Goal: Browse casually

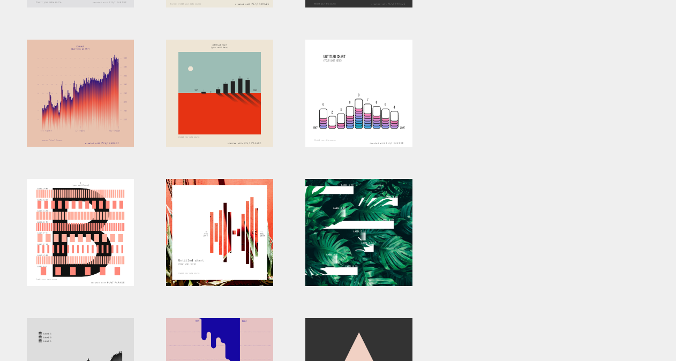
scroll to position [329, 0]
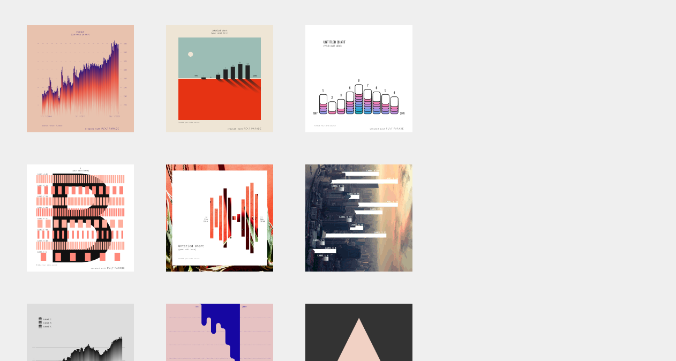
click at [347, 255] on div at bounding box center [358, 218] width 107 height 107
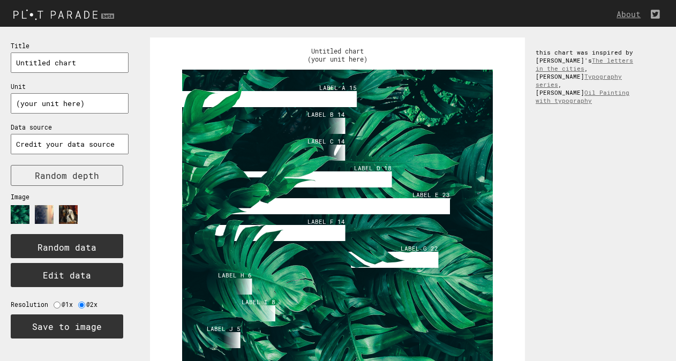
click at [46, 209] on image at bounding box center [44, 214] width 19 height 19
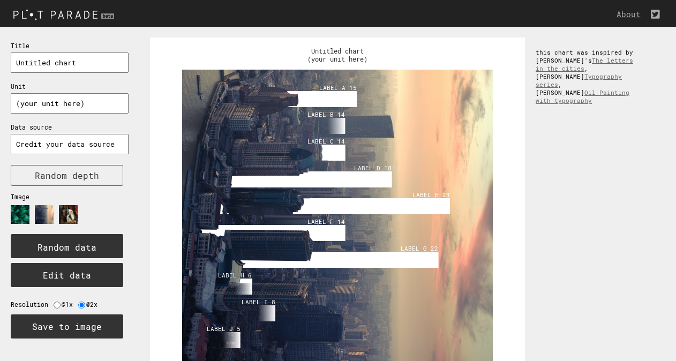
click at [72, 213] on image at bounding box center [68, 214] width 19 height 19
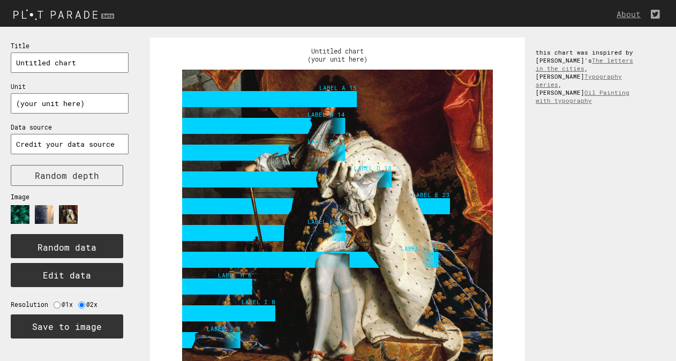
click at [47, 213] on image at bounding box center [44, 214] width 19 height 19
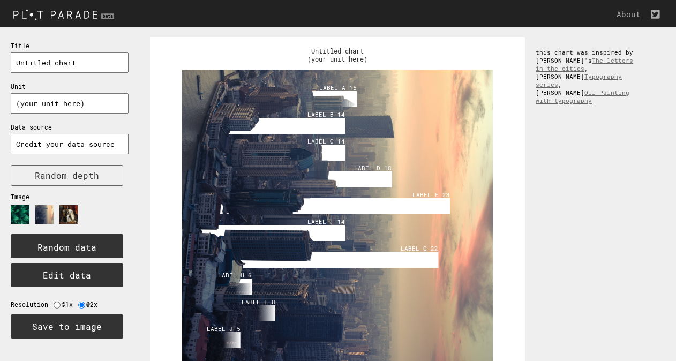
click at [19, 213] on image at bounding box center [20, 214] width 19 height 19
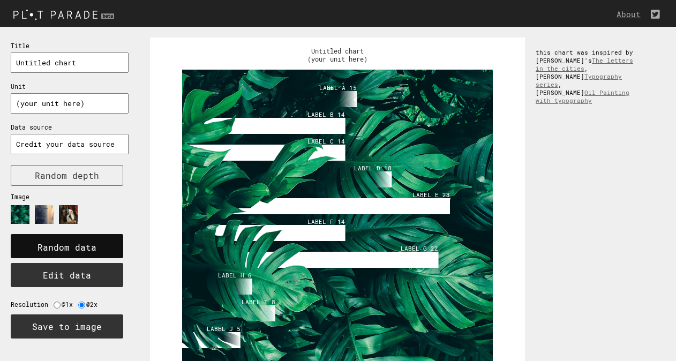
click at [70, 245] on text "Random data" at bounding box center [67, 247] width 59 height 11
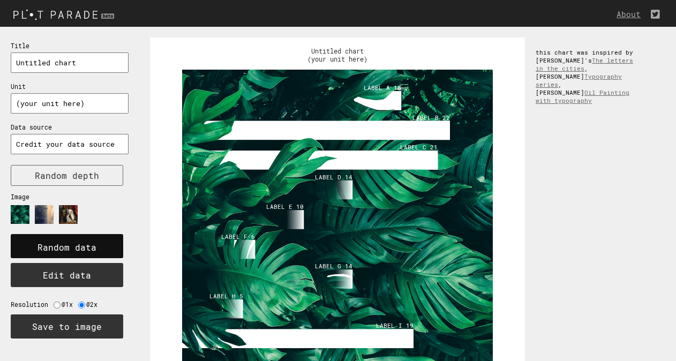
click at [69, 244] on text "Random data" at bounding box center [67, 247] width 59 height 11
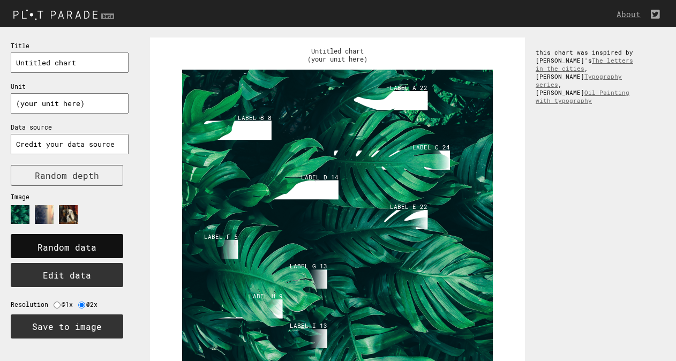
click at [69, 244] on text "Random data" at bounding box center [67, 247] width 59 height 11
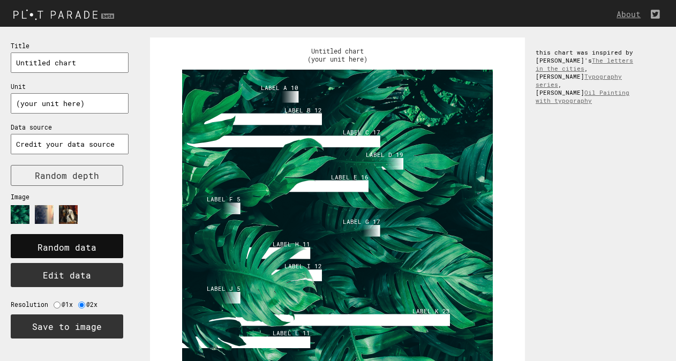
click at [69, 244] on text "Random data" at bounding box center [67, 247] width 59 height 11
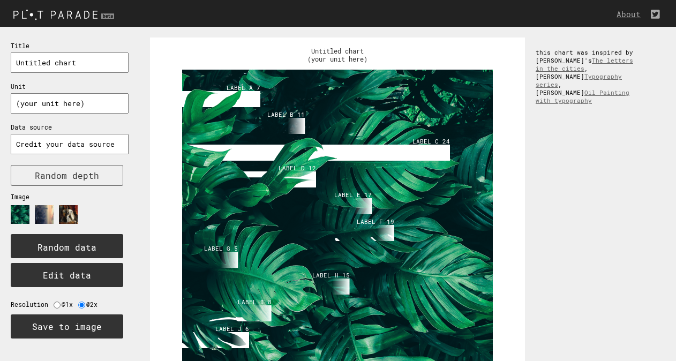
click at [39, 218] on image at bounding box center [44, 214] width 19 height 19
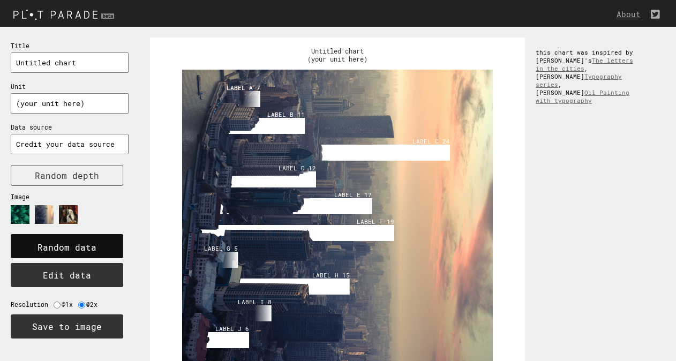
click at [70, 246] on text "Random data" at bounding box center [67, 247] width 59 height 11
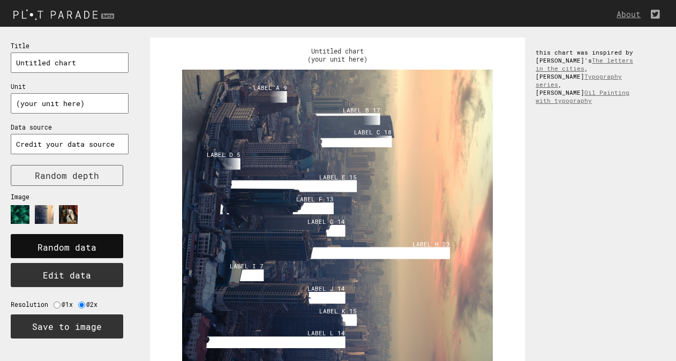
click at [70, 246] on text "Random data" at bounding box center [67, 247] width 59 height 11
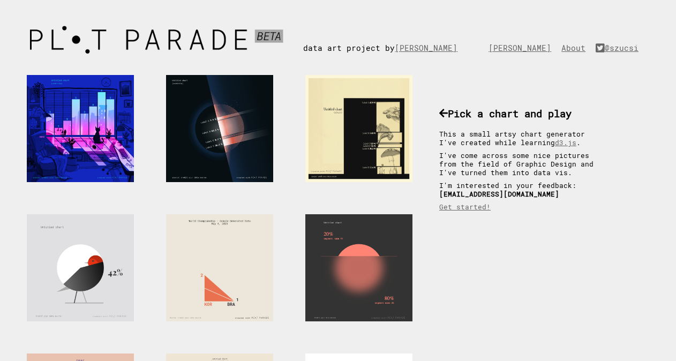
scroll to position [329, 0]
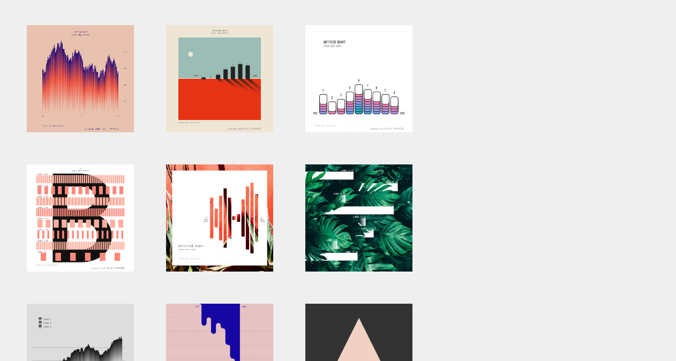
click at [55, 131] on div at bounding box center [80, 78] width 107 height 107
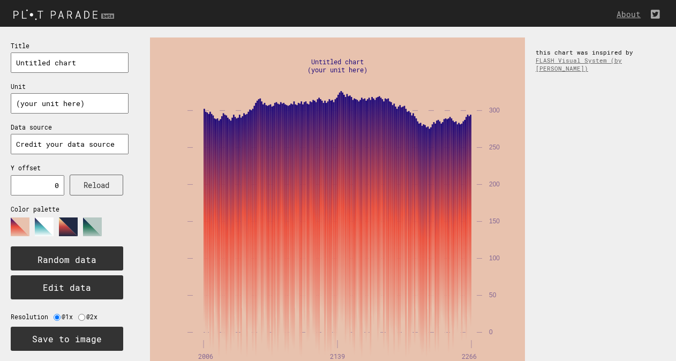
click at [91, 227] on polygon at bounding box center [92, 227] width 19 height 19
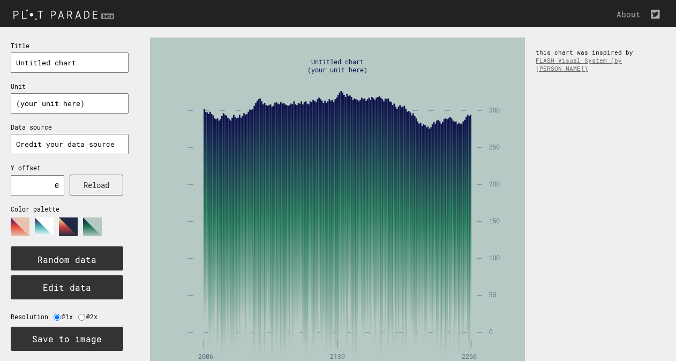
click at [66, 223] on polygon at bounding box center [68, 227] width 19 height 19
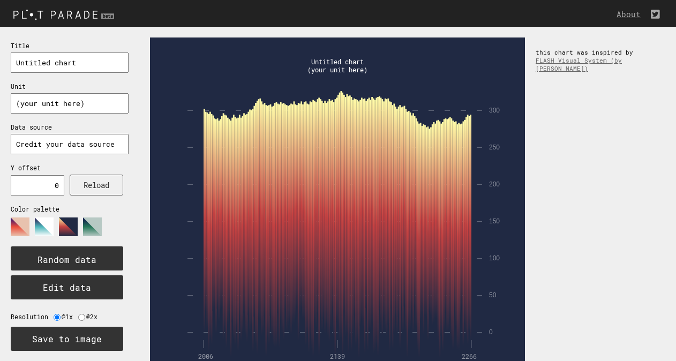
click at [43, 222] on polygon at bounding box center [44, 227] width 19 height 19
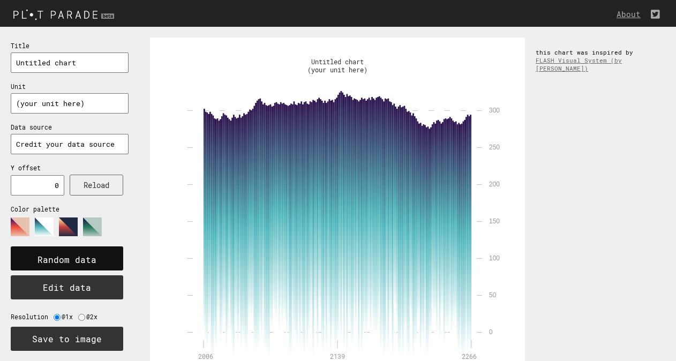
click at [69, 249] on rect at bounding box center [67, 259] width 113 height 24
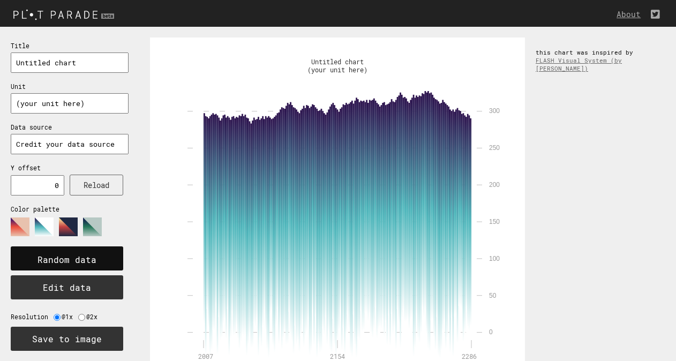
click at [69, 249] on rect at bounding box center [67, 259] width 113 height 24
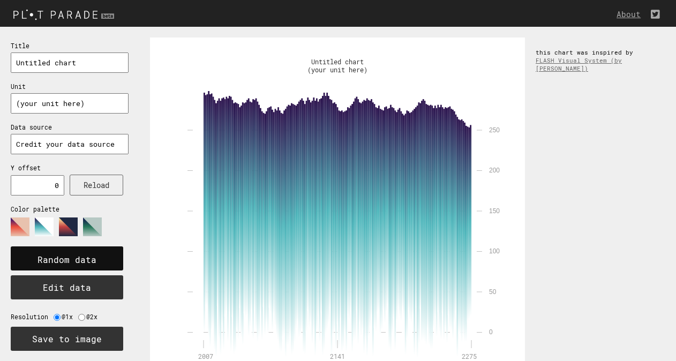
click at [69, 249] on rect at bounding box center [67, 259] width 113 height 24
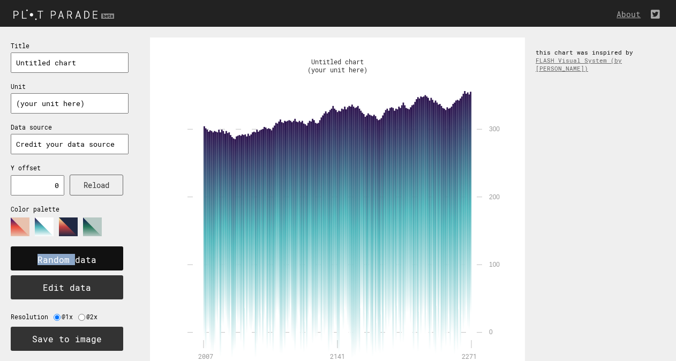
click at [69, 249] on rect at bounding box center [67, 259] width 113 height 24
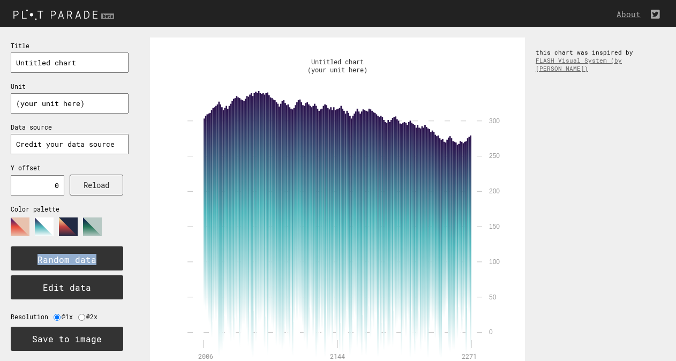
click at [69, 249] on rect at bounding box center [67, 259] width 113 height 24
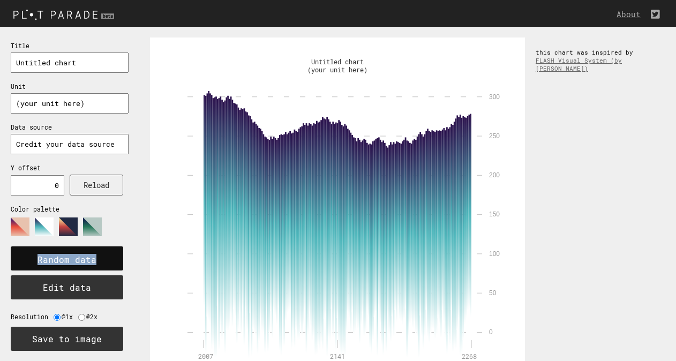
click at [69, 249] on rect at bounding box center [67, 259] width 113 height 24
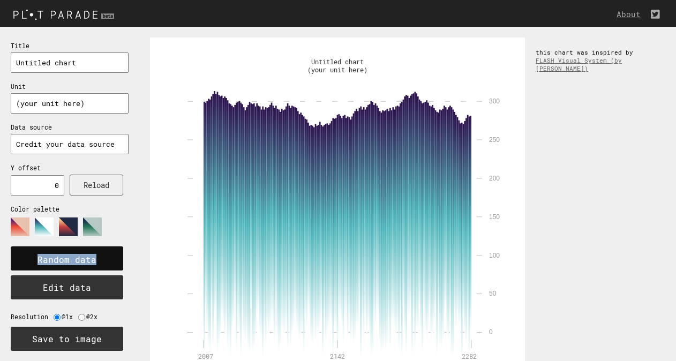
click at [69, 249] on rect at bounding box center [67, 259] width 113 height 24
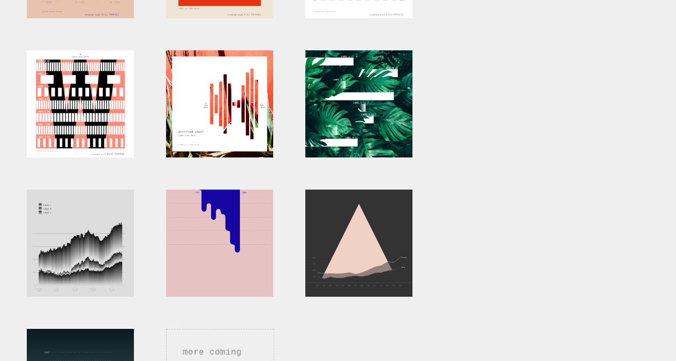
scroll to position [443, 0]
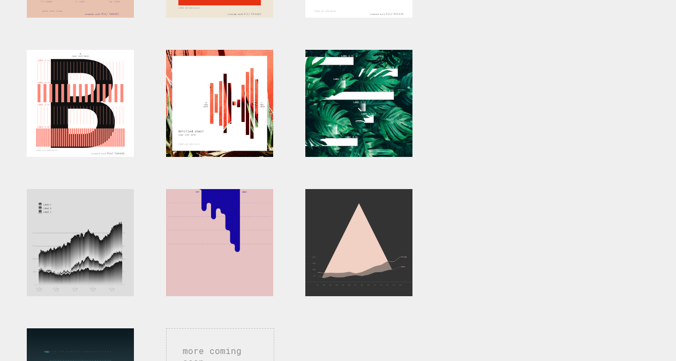
click at [75, 148] on div at bounding box center [80, 103] width 107 height 107
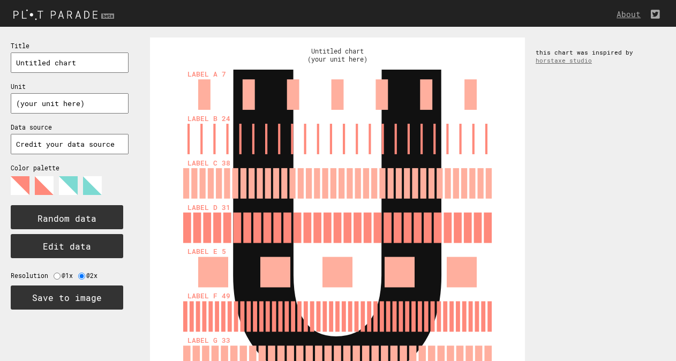
click at [72, 180] on polygon at bounding box center [68, 185] width 19 height 19
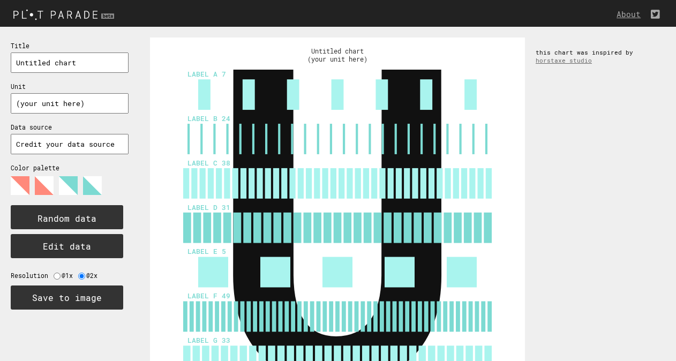
click at [94, 183] on polygon at bounding box center [92, 185] width 19 height 19
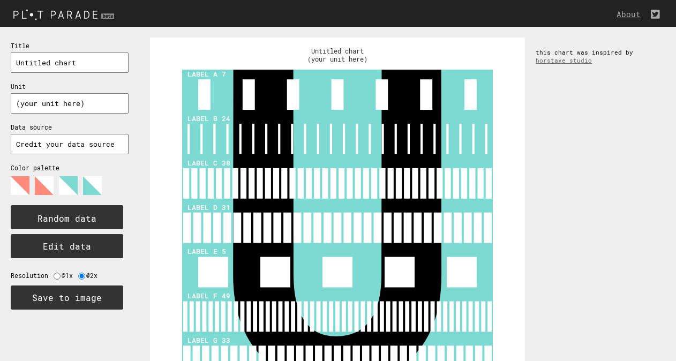
click at [42, 187] on polygon at bounding box center [44, 185] width 19 height 19
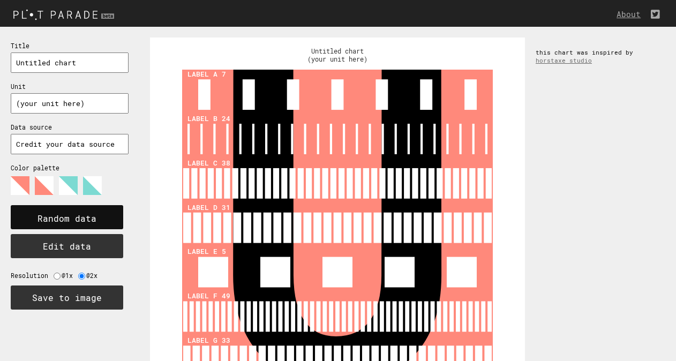
click at [70, 210] on rect at bounding box center [67, 217] width 113 height 24
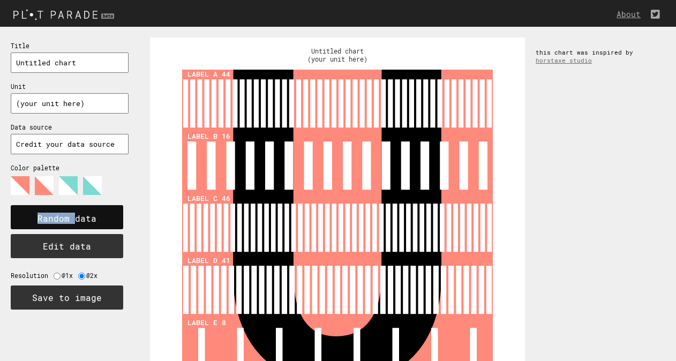
click at [70, 210] on rect at bounding box center [67, 217] width 113 height 24
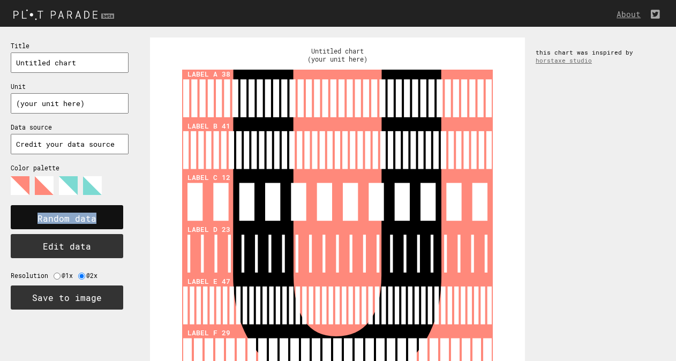
click at [70, 210] on rect at bounding box center [67, 217] width 113 height 24
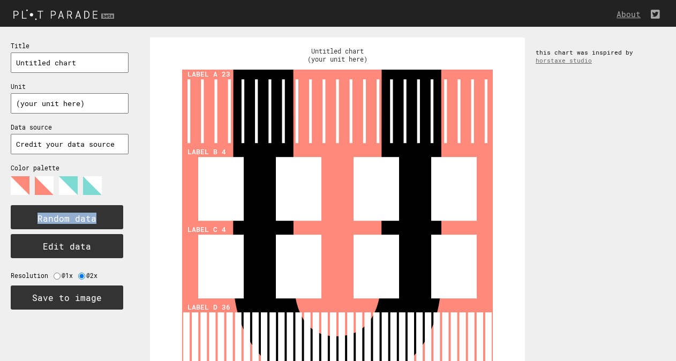
click at [70, 210] on rect at bounding box center [67, 217] width 113 height 24
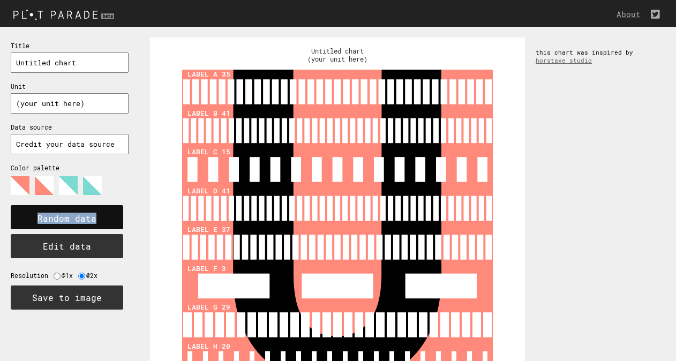
click at [70, 210] on rect at bounding box center [67, 217] width 113 height 24
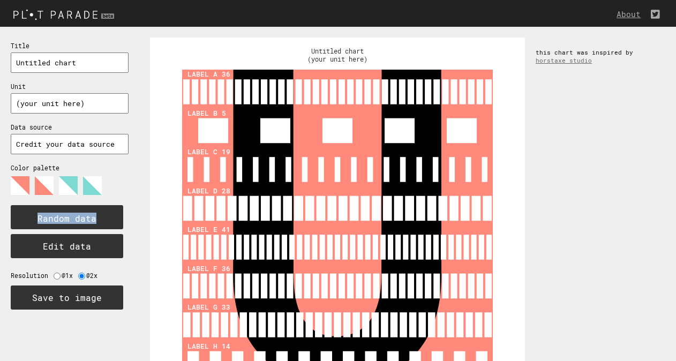
click at [70, 210] on rect at bounding box center [67, 217] width 113 height 24
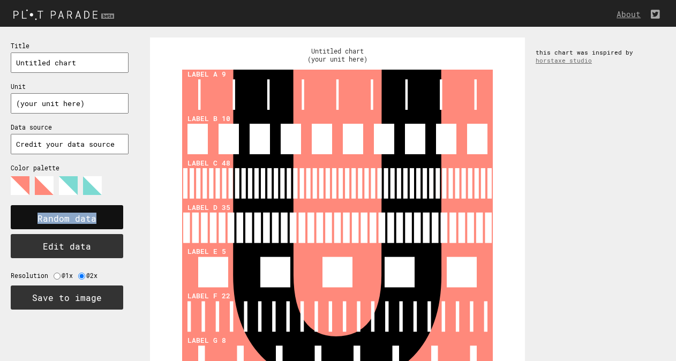
click at [70, 210] on rect at bounding box center [67, 217] width 113 height 24
